Goal: Task Accomplishment & Management: Complete application form

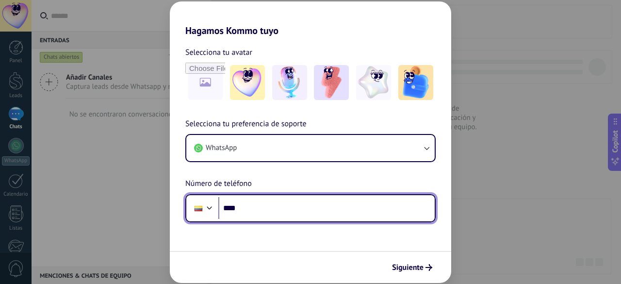
click at [275, 217] on input "****" at bounding box center [326, 208] width 216 height 22
click at [298, 204] on input "****" at bounding box center [326, 208] width 216 height 22
type input "**********"
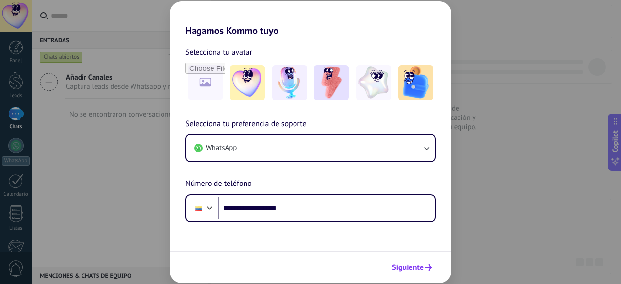
click at [407, 264] on span "Siguiente" at bounding box center [408, 267] width 32 height 7
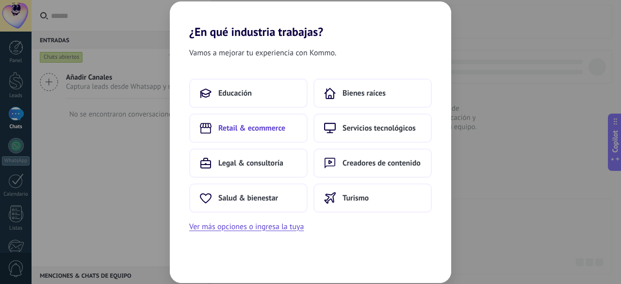
click at [268, 128] on span "Retail & ecommerce" at bounding box center [251, 128] width 67 height 10
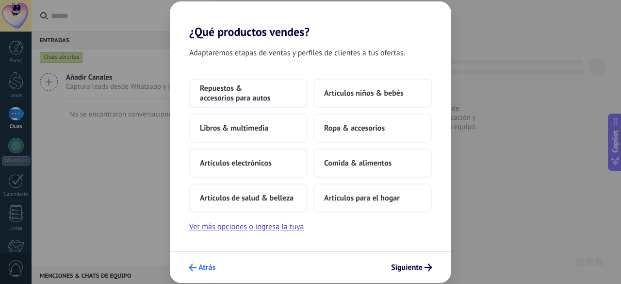
click at [187, 264] on button "Atrás" at bounding box center [201, 267] width 35 height 16
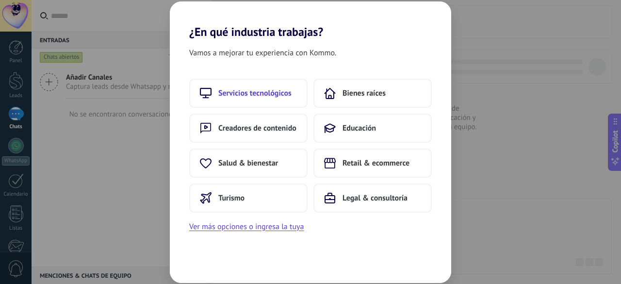
click at [271, 95] on span "Servicios tecnológicos" at bounding box center [254, 93] width 73 height 10
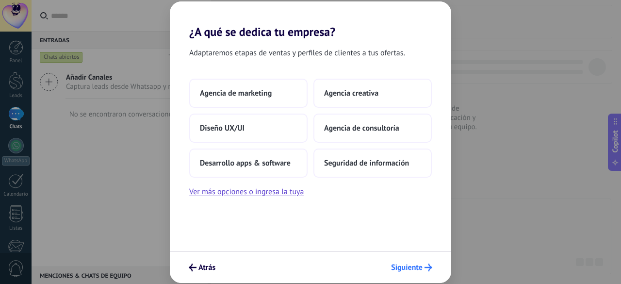
click at [411, 270] on span "Siguiente" at bounding box center [407, 267] width 32 height 7
click at [238, 190] on button "Ver más opciones o ingresa la tuya" at bounding box center [246, 191] width 114 height 13
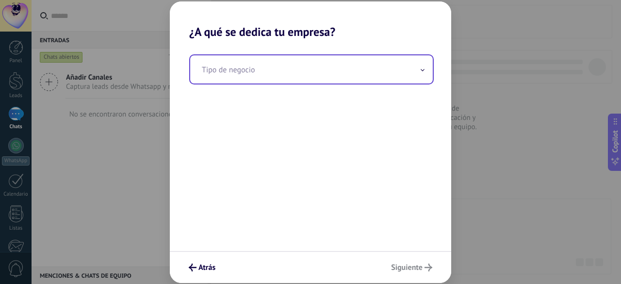
click at [418, 70] on input "text" at bounding box center [311, 69] width 242 height 28
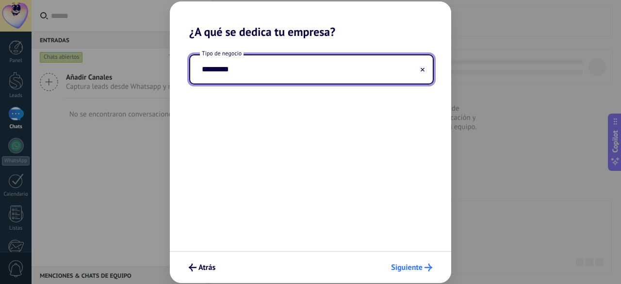
type input "*********"
click at [411, 259] on button "Siguiente" at bounding box center [411, 267] width 50 height 16
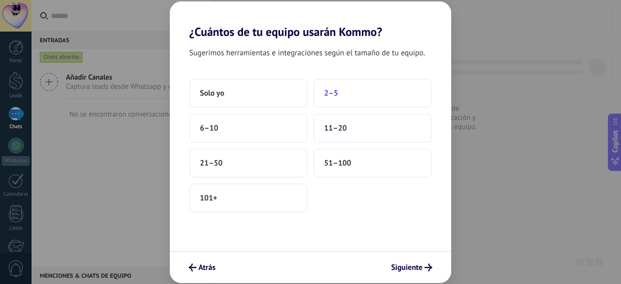
click at [331, 89] on span "2–5" at bounding box center [331, 93] width 14 height 10
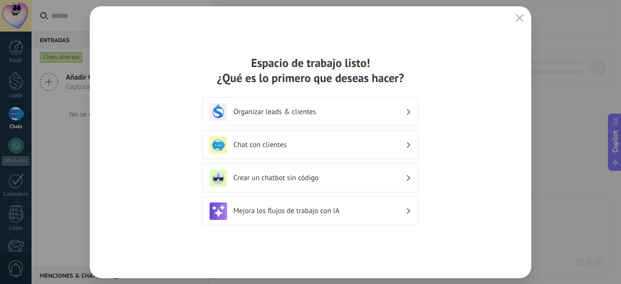
click at [324, 106] on div "Organizar leads & clientes" at bounding box center [310, 111] width 202 height 17
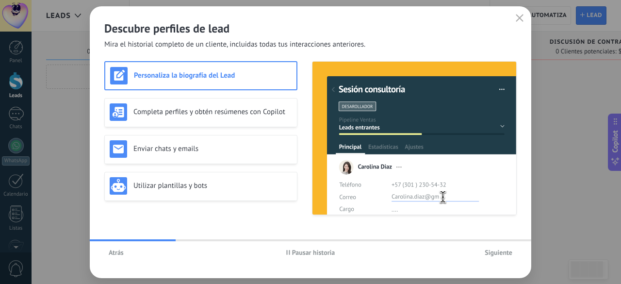
click at [500, 249] on span "Siguiente" at bounding box center [498, 252] width 28 height 7
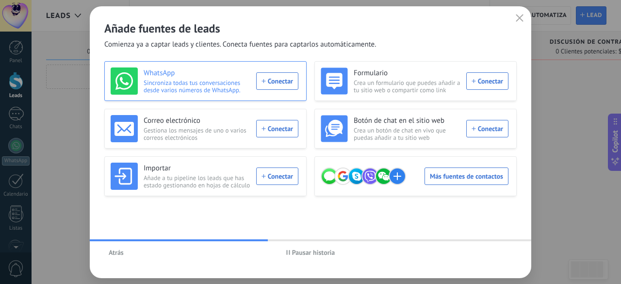
click at [277, 79] on div "WhatsApp Sincroniza todas tus conversaciones desde varios números de WhatsApp. …" at bounding box center [205, 80] width 188 height 27
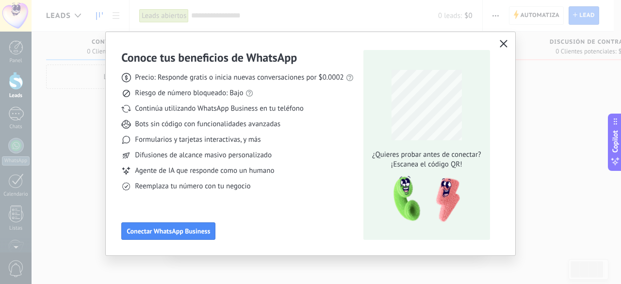
click at [508, 43] on button "button" at bounding box center [503, 44] width 13 height 14
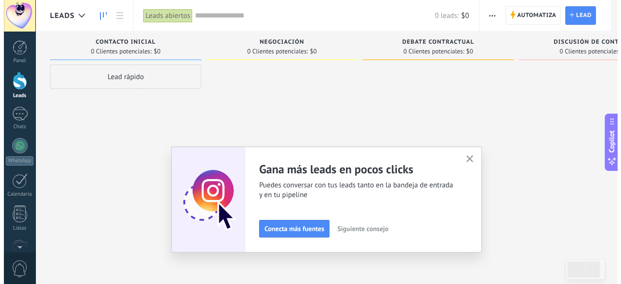
scroll to position [119, 0]
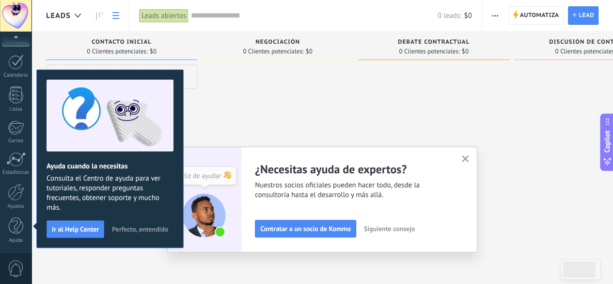
click at [114, 13] on use at bounding box center [115, 15] width 7 height 7
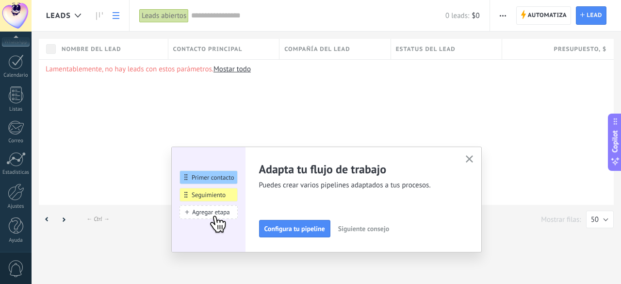
click at [234, 66] on link "Mostar todo" at bounding box center [231, 68] width 37 height 9
click at [471, 161] on icon "button" at bounding box center [468, 158] width 7 height 7
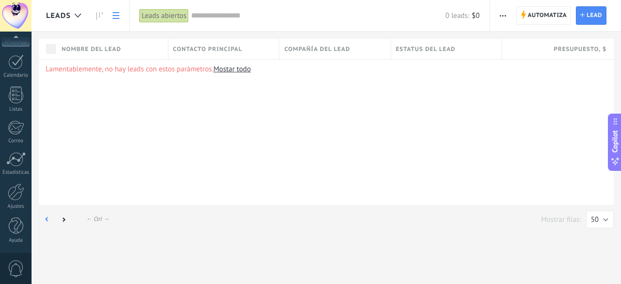
click at [46, 218] on icon at bounding box center [47, 219] width 3 height 5
click at [49, 218] on div at bounding box center [47, 219] width 16 height 19
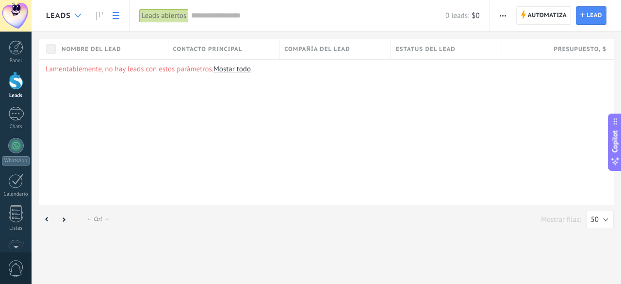
click at [84, 13] on div at bounding box center [78, 15] width 16 height 19
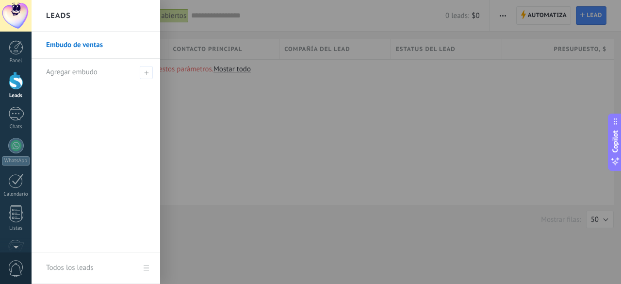
click at [290, 73] on div at bounding box center [342, 142] width 621 height 284
